Goal: Task Accomplishment & Management: Manage account settings

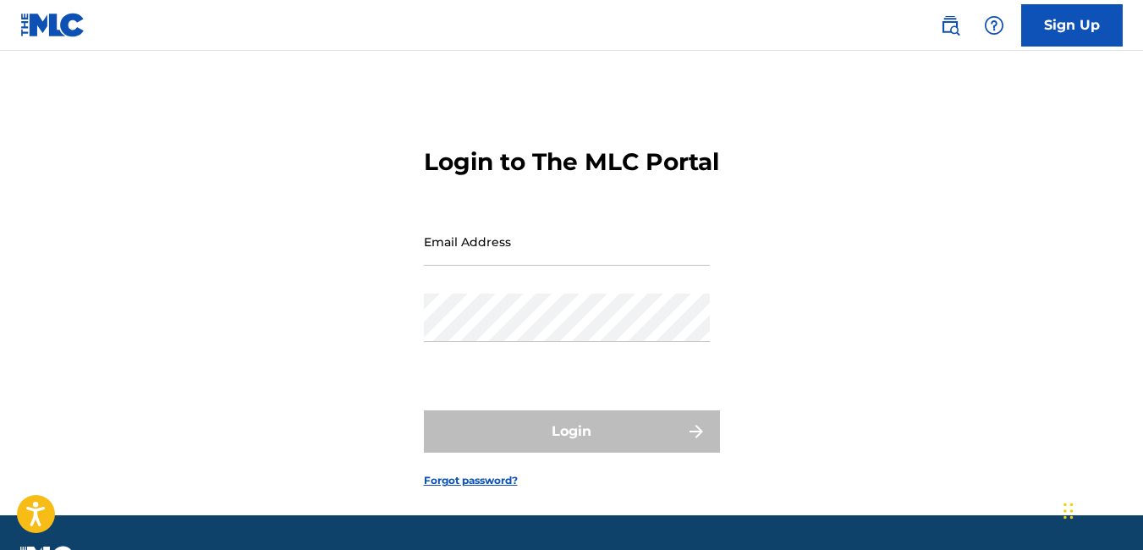
click at [640, 266] on input "Email Address" at bounding box center [567, 241] width 286 height 48
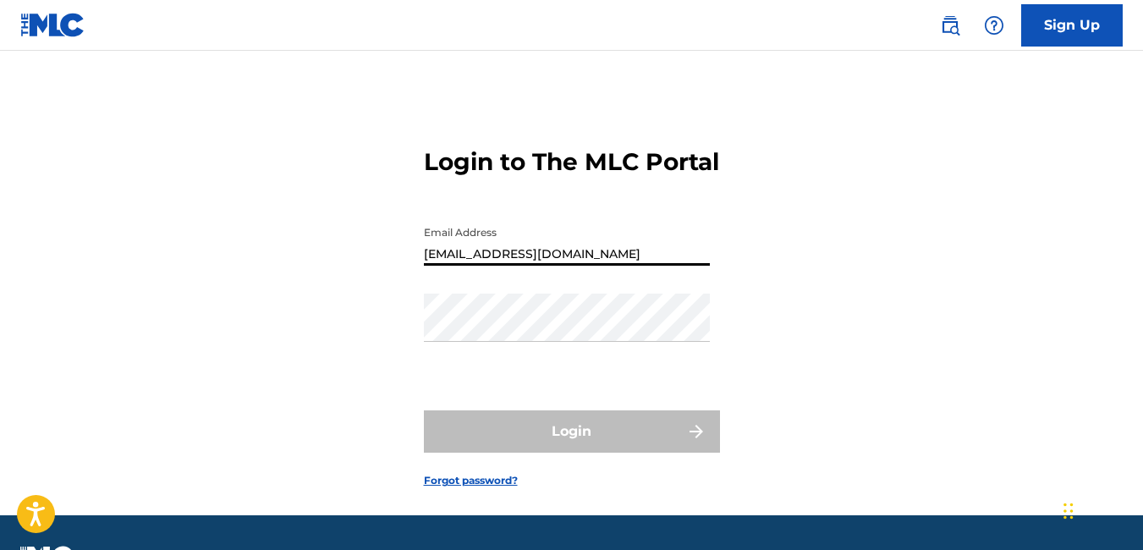
type input "[EMAIL_ADDRESS][DOMAIN_NAME]"
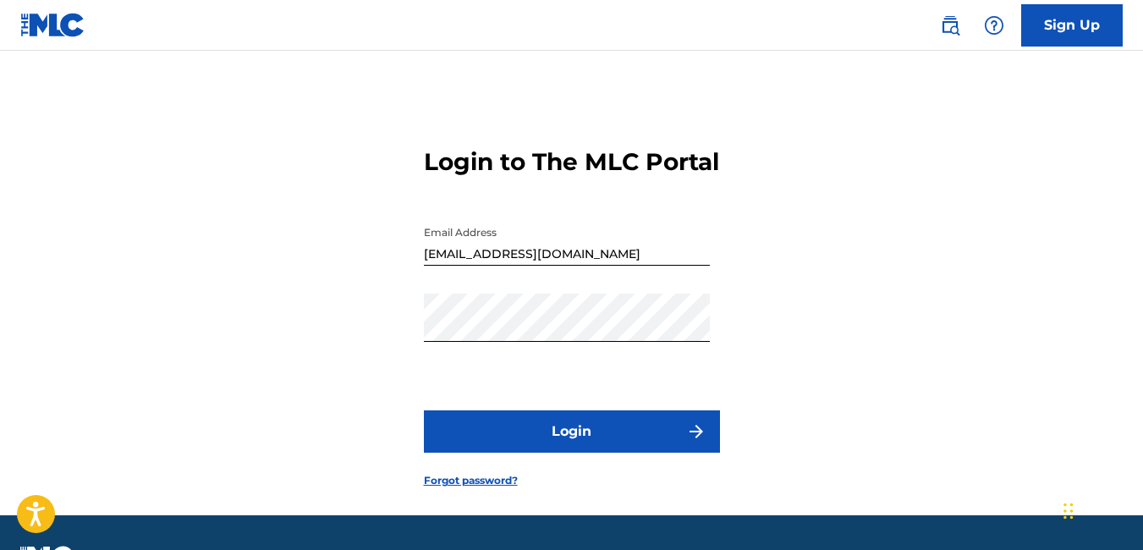
click at [595, 452] on button "Login" at bounding box center [572, 431] width 296 height 42
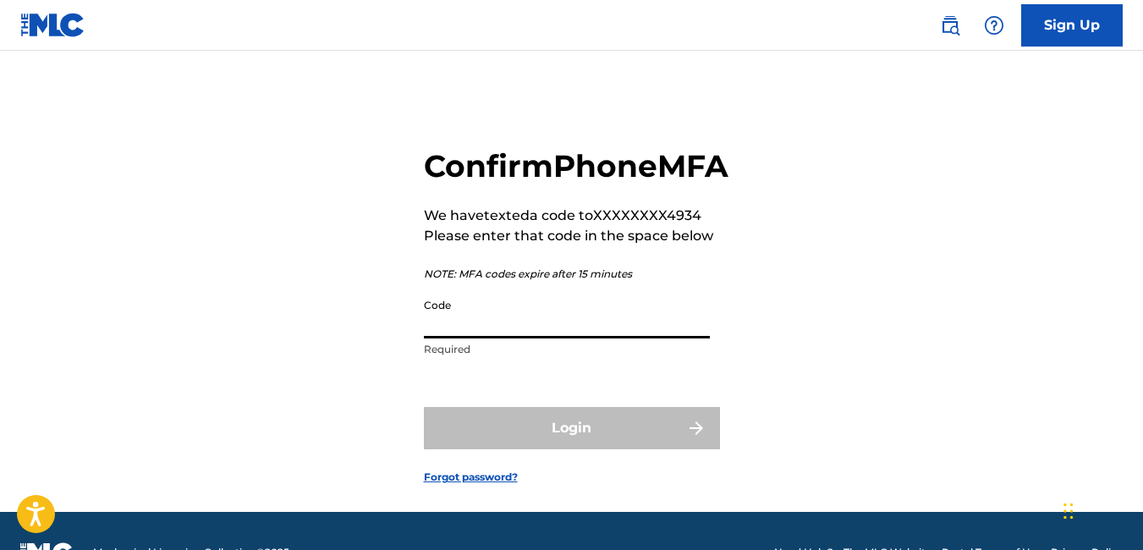
click at [534, 338] on input "Code" at bounding box center [567, 314] width 286 height 48
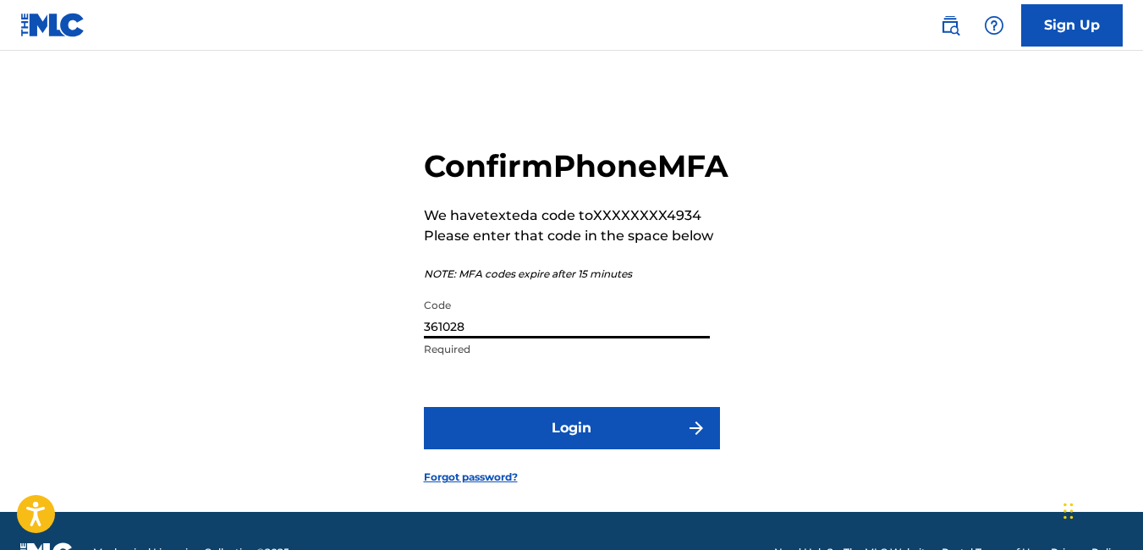
type input "361028"
click at [530, 449] on button "Login" at bounding box center [572, 428] width 296 height 42
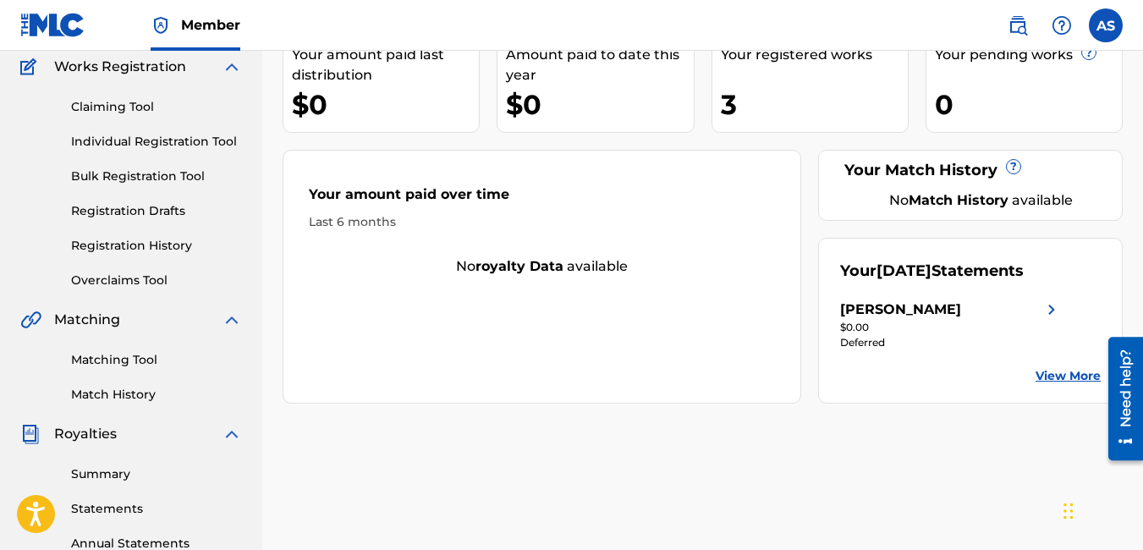
scroll to position [202, 0]
